Goal: Find specific page/section: Find specific page/section

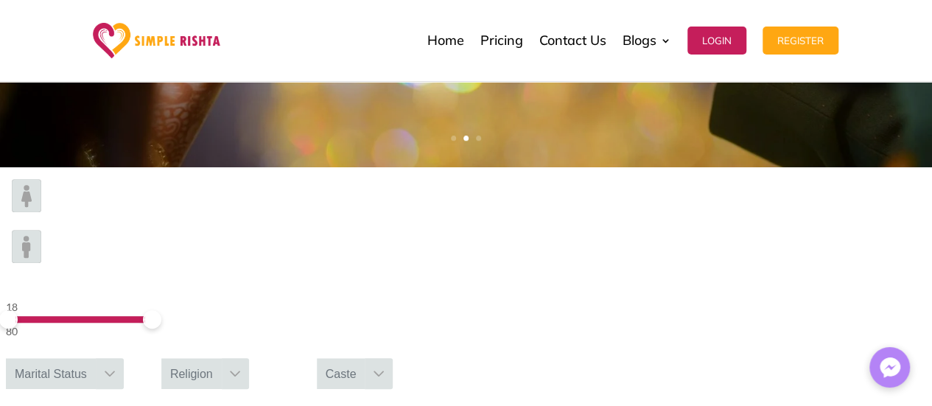
scroll to position [516, 0]
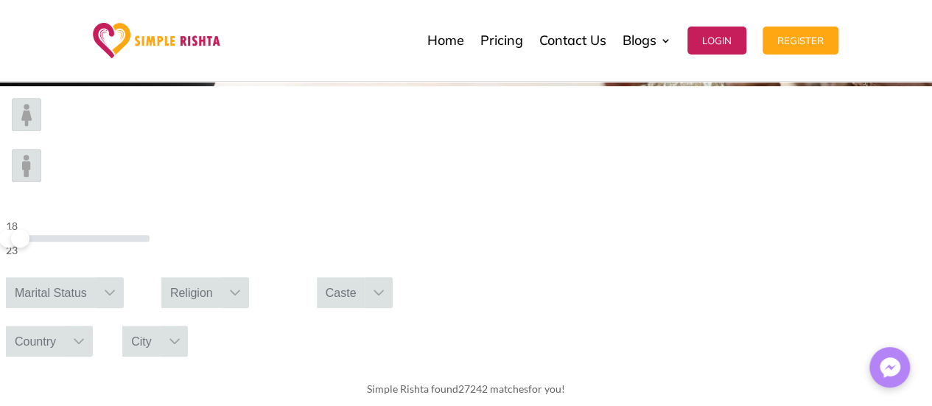
drag, startPoint x: 224, startPoint y: 136, endPoint x: 173, endPoint y: 147, distance: 52.2
click at [150, 217] on div "18 23" at bounding box center [78, 238] width 144 height 42
click at [96, 277] on div "Marital Status" at bounding box center [51, 292] width 90 height 31
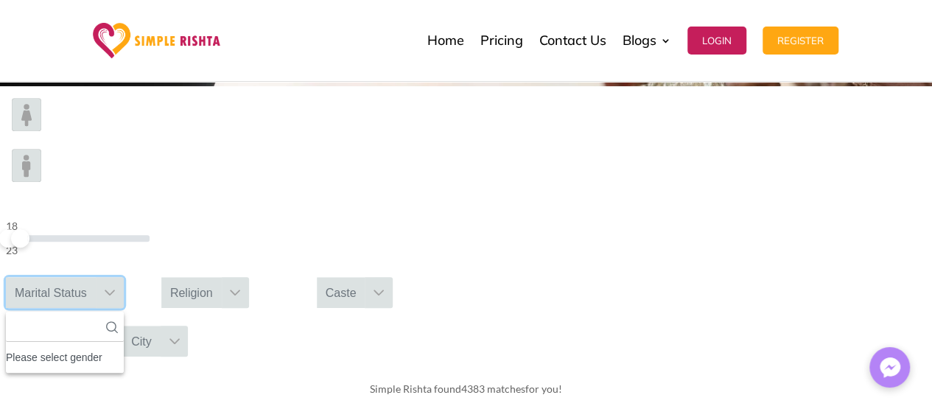
scroll to position [15, 1]
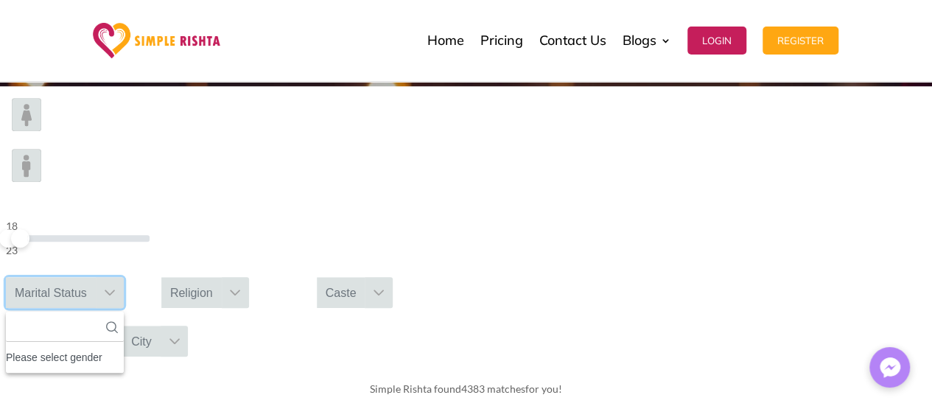
click at [124, 348] on div "Please select gender" at bounding box center [65, 357] width 118 height 19
click at [124, 277] on div "Marital Status No results found Please select gender No available options No se…" at bounding box center [65, 292] width 118 height 31
click at [96, 277] on div "Marital Status" at bounding box center [51, 292] width 90 height 31
click at [124, 277] on div at bounding box center [110, 292] width 28 height 31
click at [41, 131] on img at bounding box center [26, 114] width 29 height 33
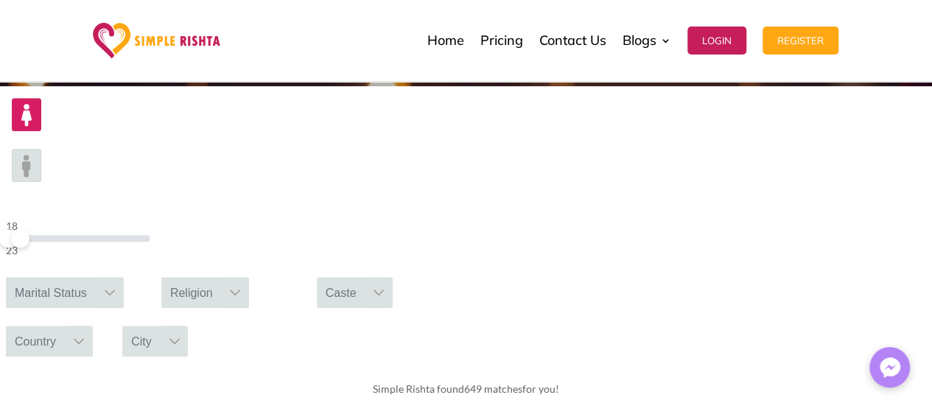
click at [96, 277] on div "Marital Status" at bounding box center [51, 292] width 90 height 31
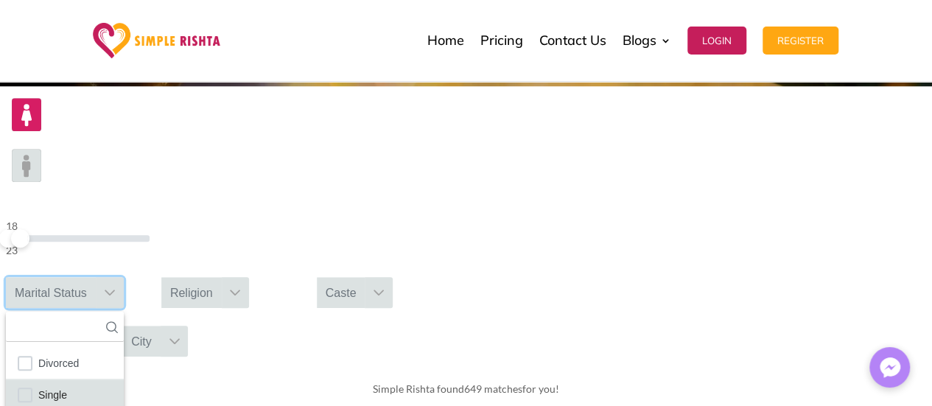
click at [67, 385] on span "Single" at bounding box center [52, 394] width 29 height 19
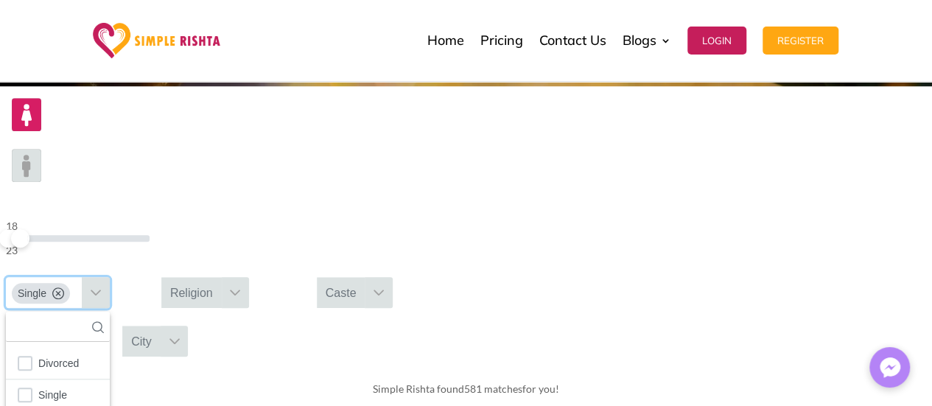
click at [222, 277] on div "Religion" at bounding box center [191, 292] width 60 height 31
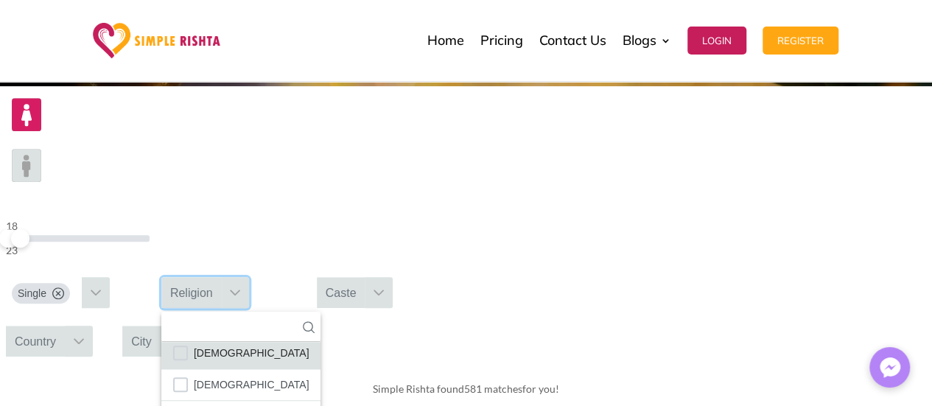
scroll to position [84, 0]
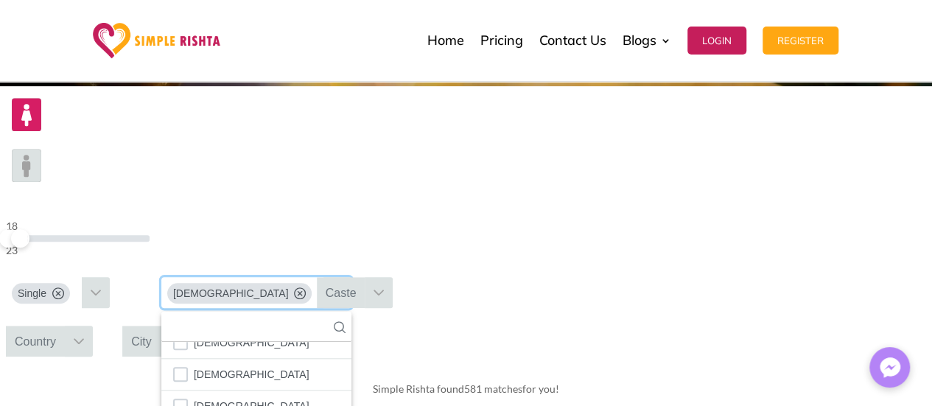
click at [365, 277] on div "Caste" at bounding box center [341, 292] width 49 height 31
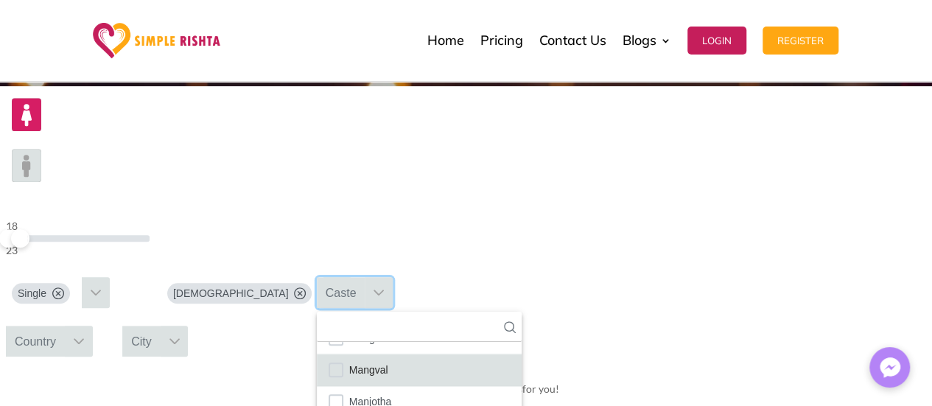
scroll to position [2063, 0]
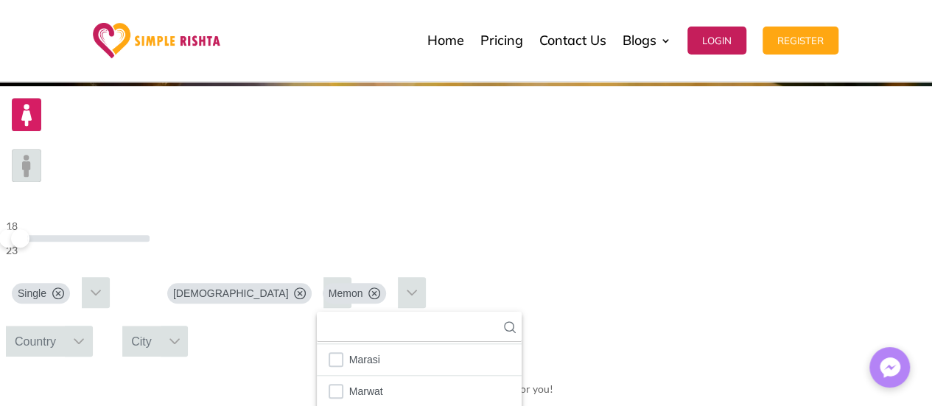
click at [703, 189] on div "18 23 Single [DEMOGRAPHIC_DATA] [PERSON_NAME] 108 results are available Awan Ab…" at bounding box center [466, 227] width 932 height 282
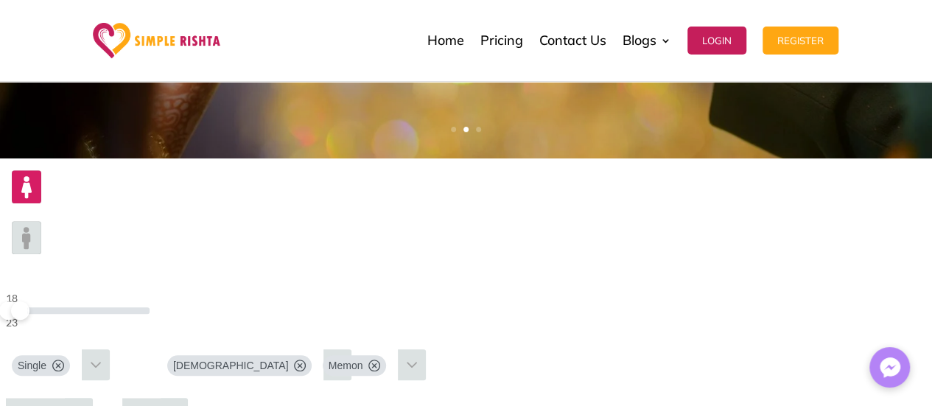
scroll to position [442, 0]
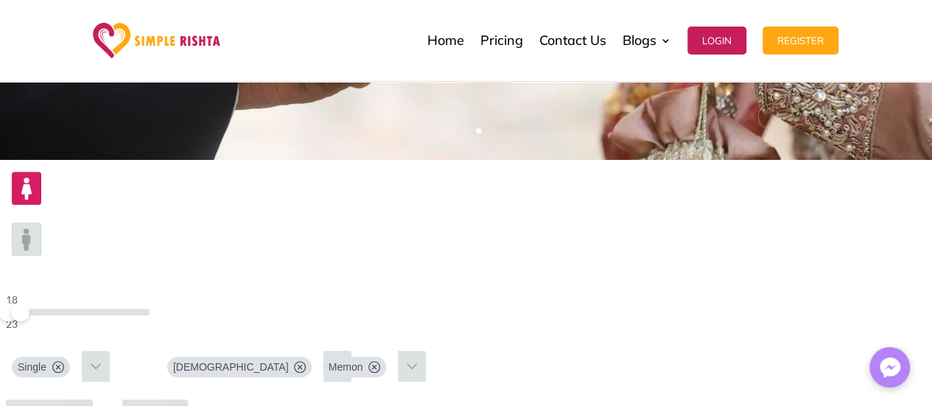
click at [380, 361] on icon at bounding box center [374, 367] width 12 height 12
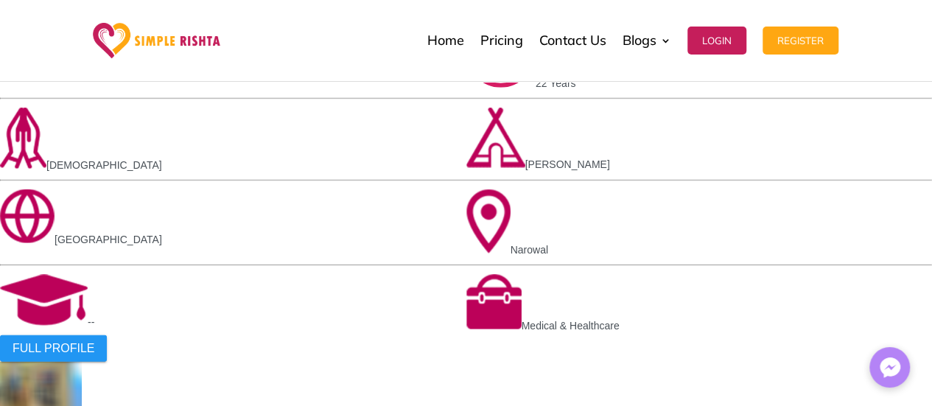
scroll to position [2063, 0]
